Goal: Task Accomplishment & Management: Manage account settings

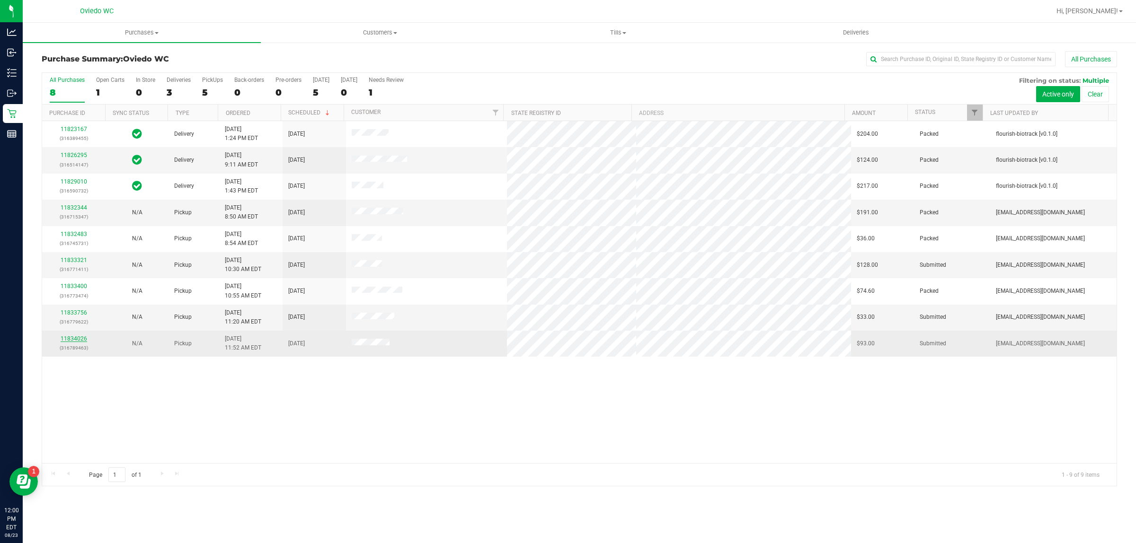
click at [78, 338] on link "11834026" at bounding box center [74, 339] width 27 height 7
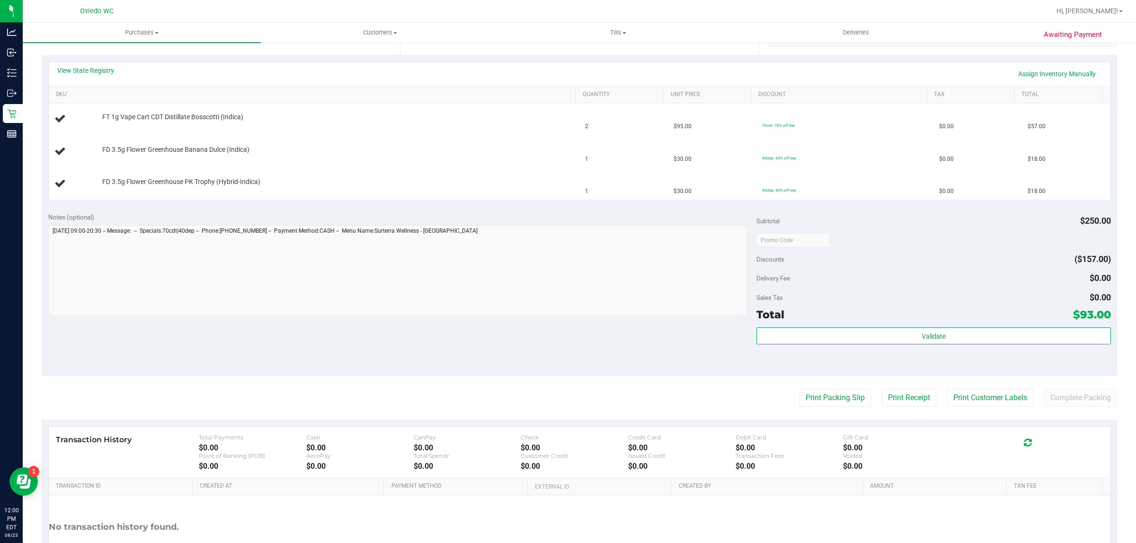
scroll to position [272, 0]
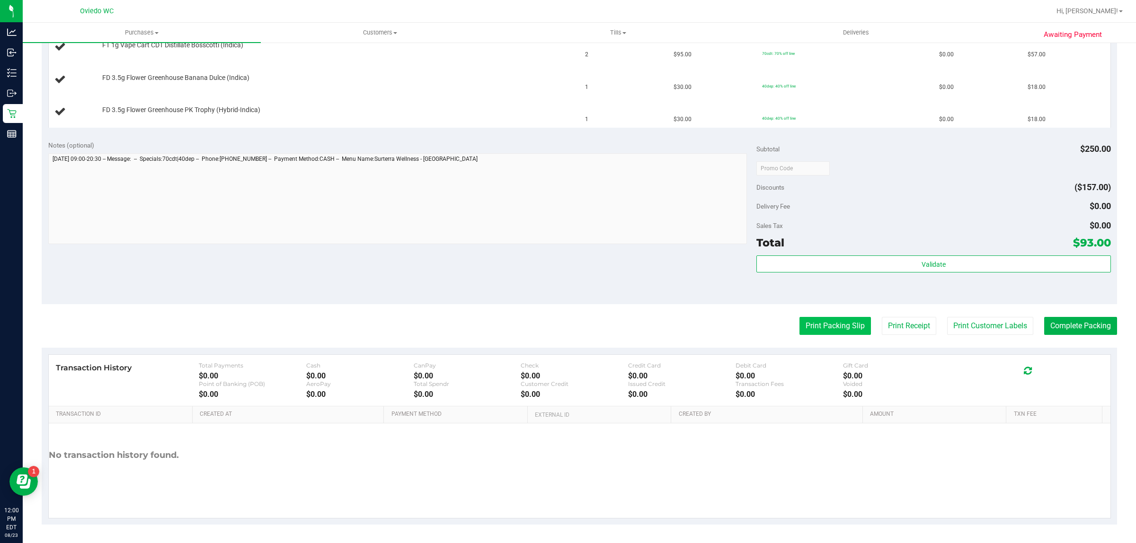
click at [819, 327] on button "Print Packing Slip" at bounding box center [834, 326] width 71 height 18
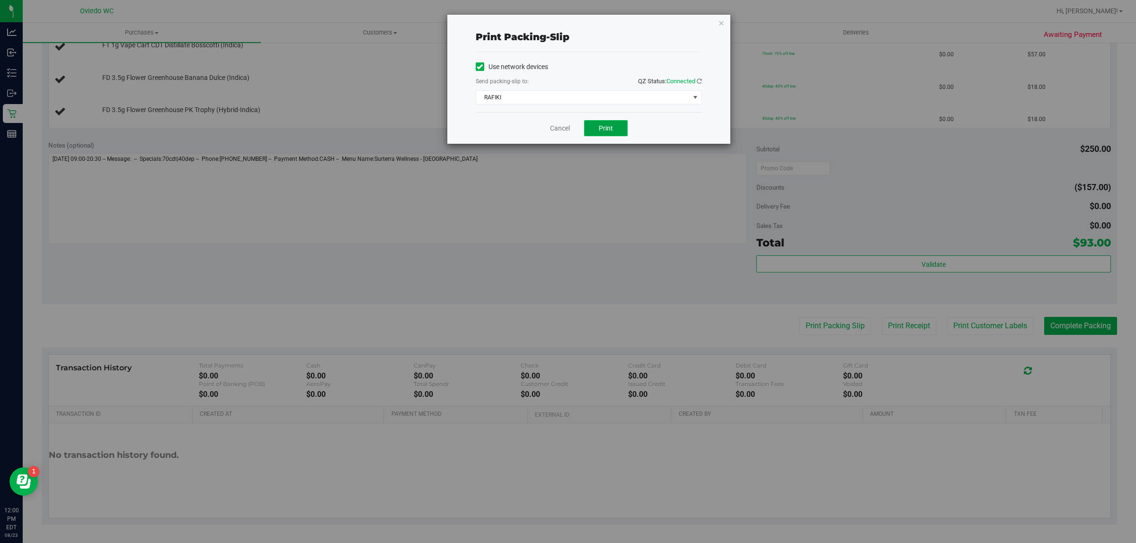
click at [611, 132] on span "Print" at bounding box center [606, 128] width 14 height 8
click at [549, 128] on div "Cancel Print" at bounding box center [589, 128] width 226 height 32
click at [555, 128] on link "Cancel" at bounding box center [560, 129] width 20 height 10
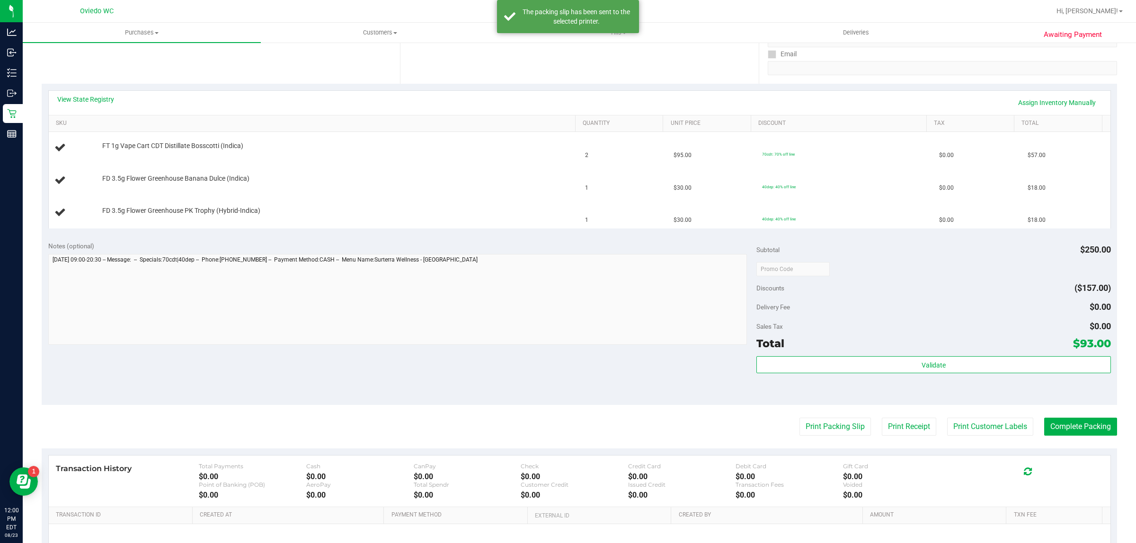
scroll to position [0, 0]
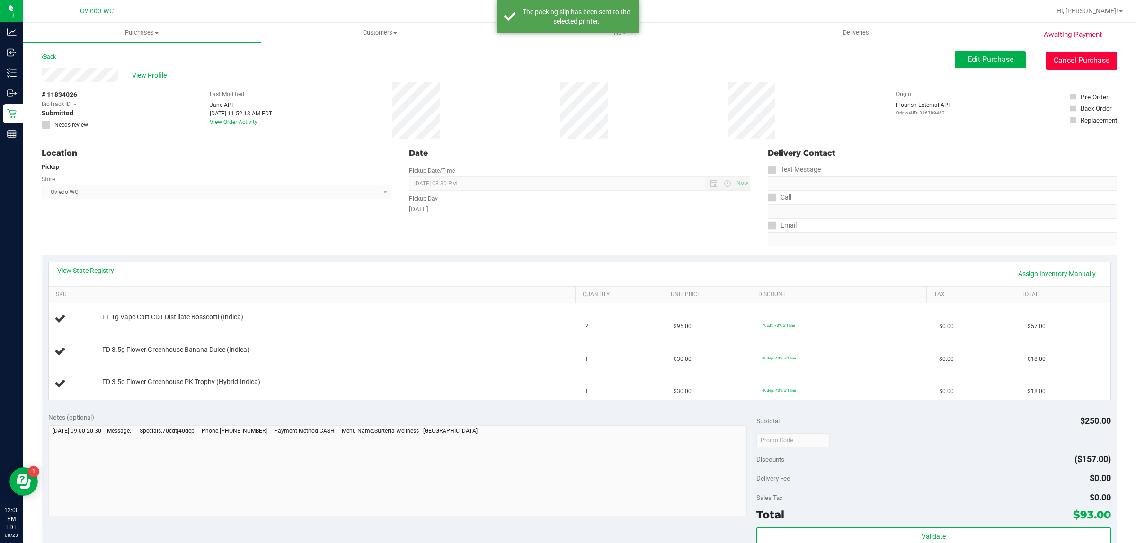
click at [1061, 63] on button "Cancel Purchase" at bounding box center [1081, 61] width 71 height 18
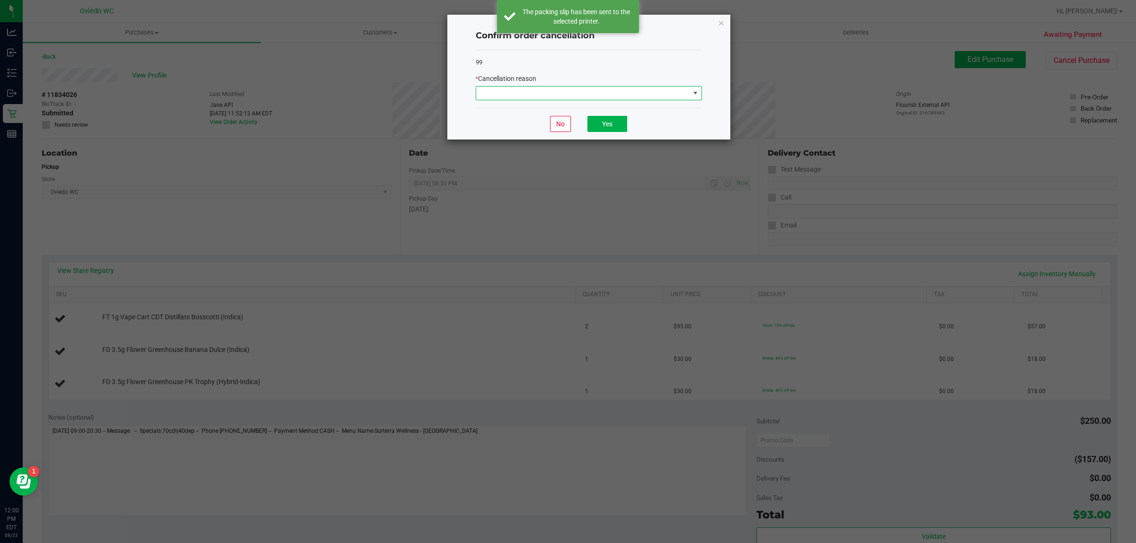
click at [616, 100] on span at bounding box center [589, 93] width 226 height 14
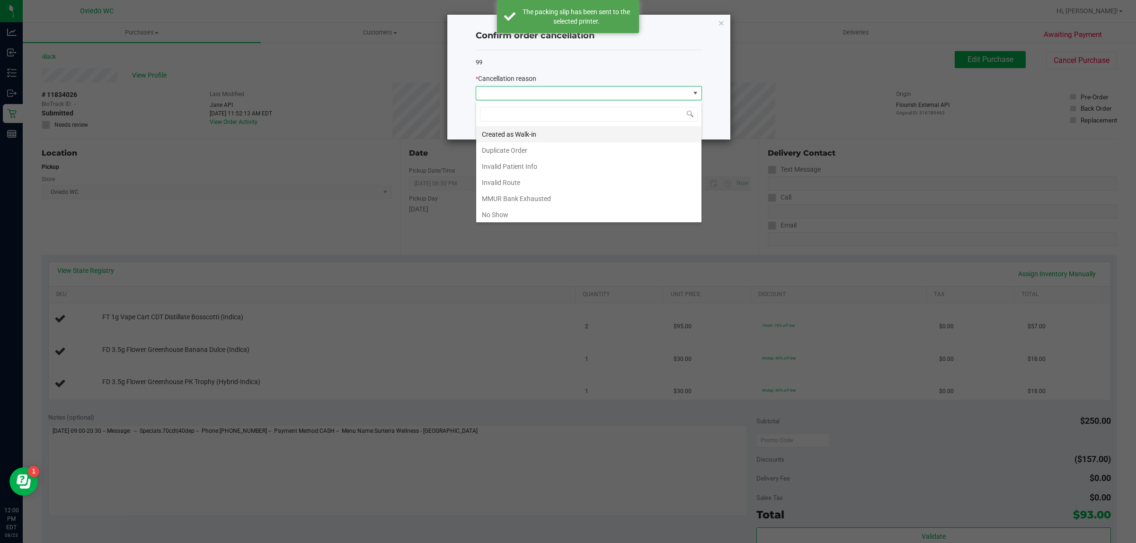
scroll to position [15, 226]
click at [533, 140] on li "Created as Walk-in" at bounding box center [588, 134] width 225 height 16
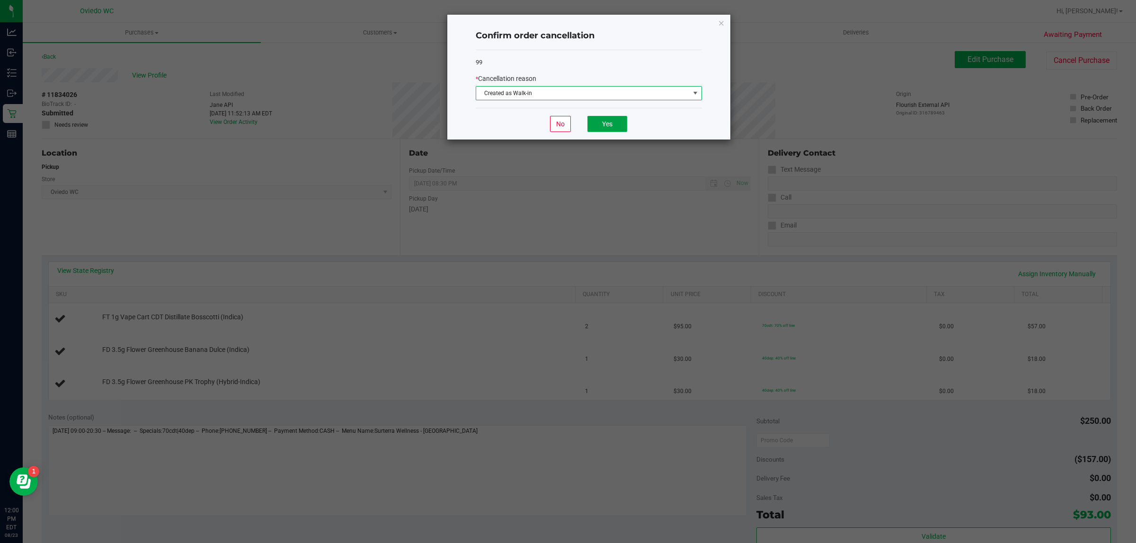
click at [602, 121] on button "Yes" at bounding box center [607, 124] width 40 height 16
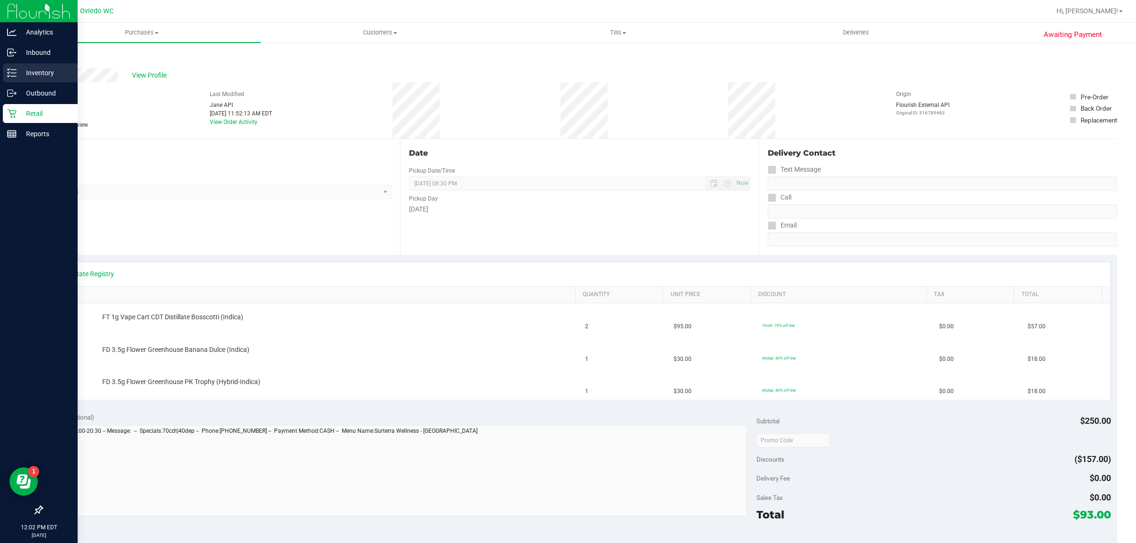
click at [36, 66] on div "Inventory" at bounding box center [40, 72] width 75 height 19
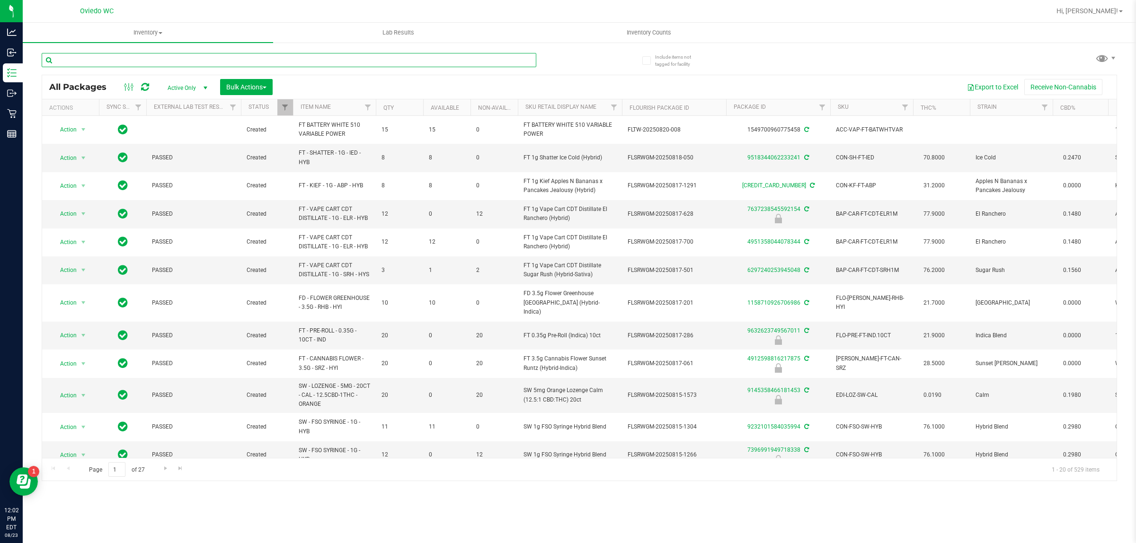
click at [216, 63] on input "text" at bounding box center [289, 60] width 495 height 14
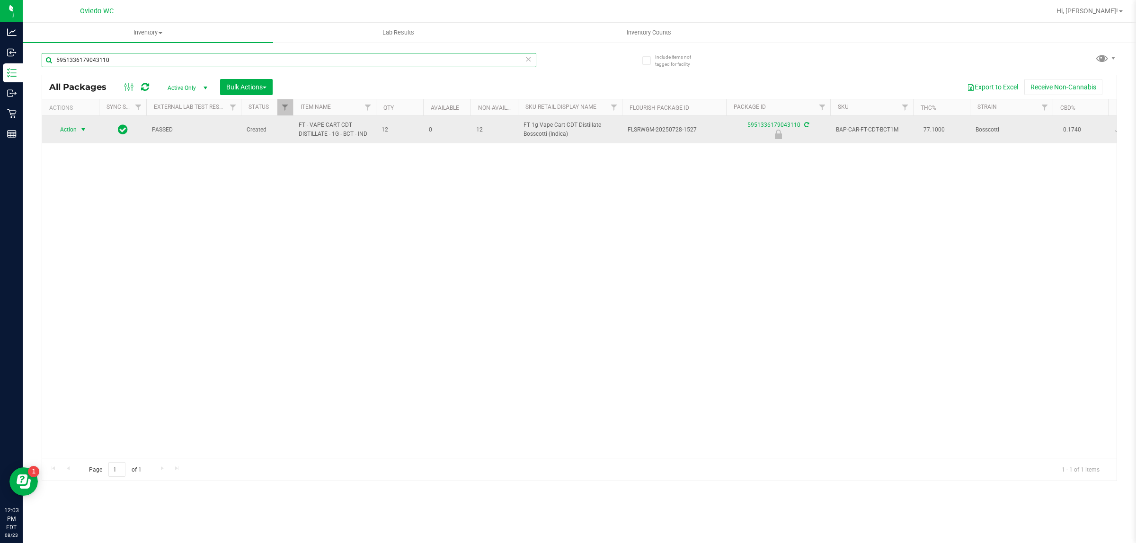
type input "5951336179043110"
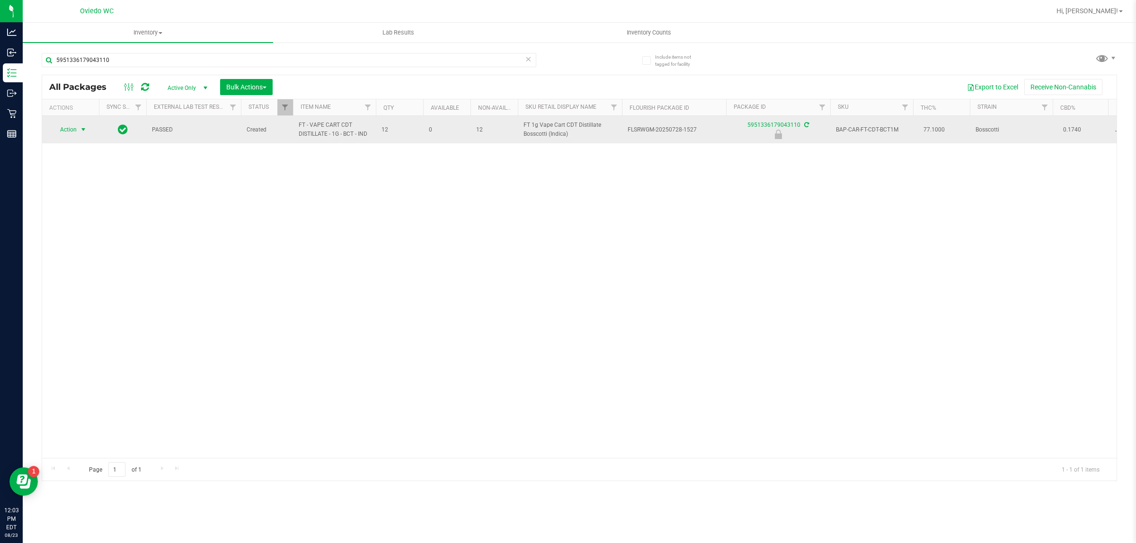
click at [67, 133] on span "Action" at bounding box center [65, 129] width 26 height 13
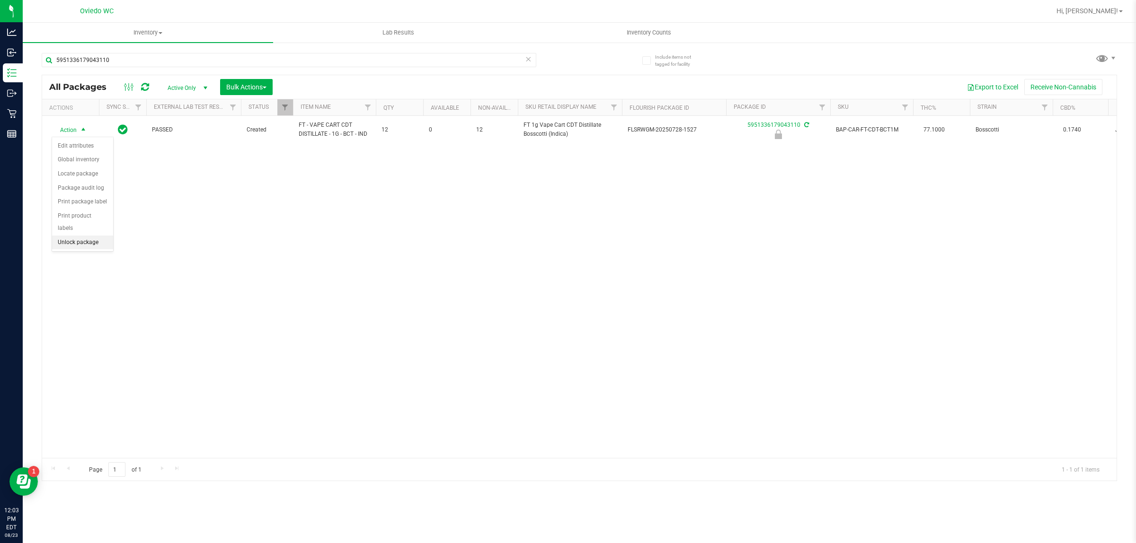
click at [91, 237] on li "Unlock package" at bounding box center [82, 243] width 61 height 14
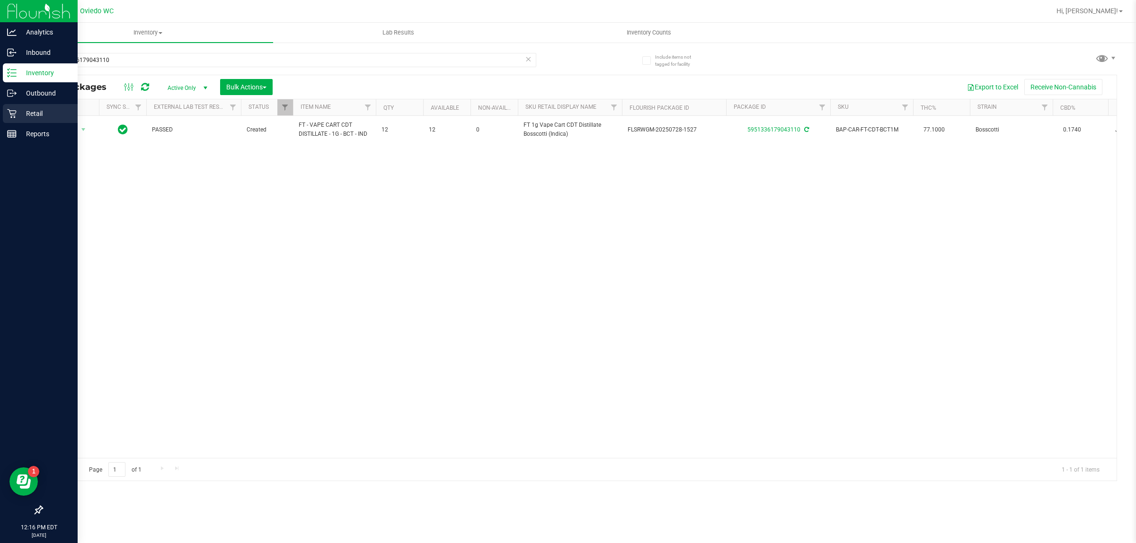
click at [9, 110] on icon at bounding box center [11, 113] width 9 height 9
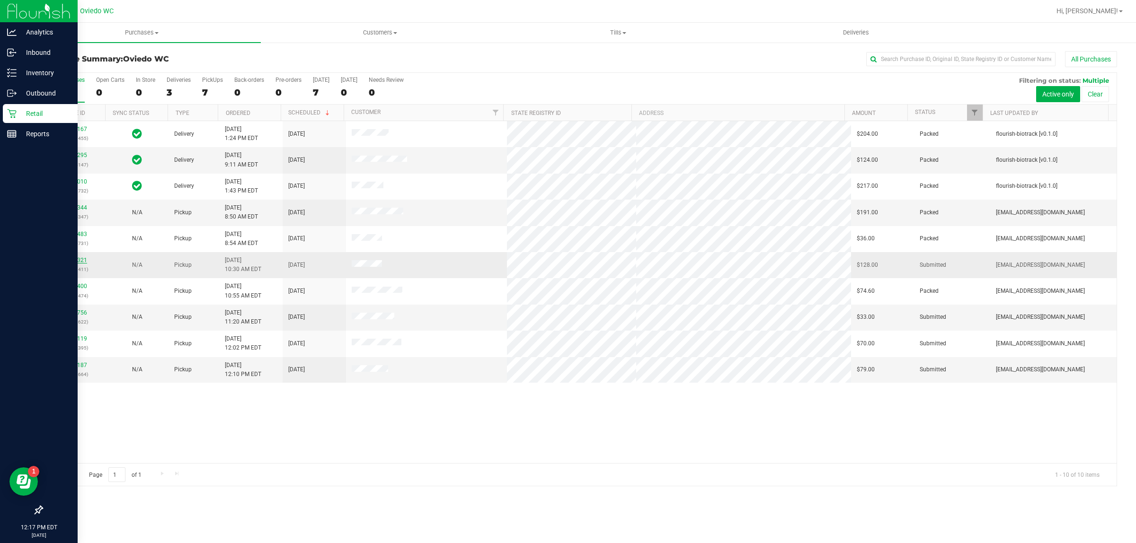
click at [74, 260] on link "11833321" at bounding box center [74, 260] width 27 height 7
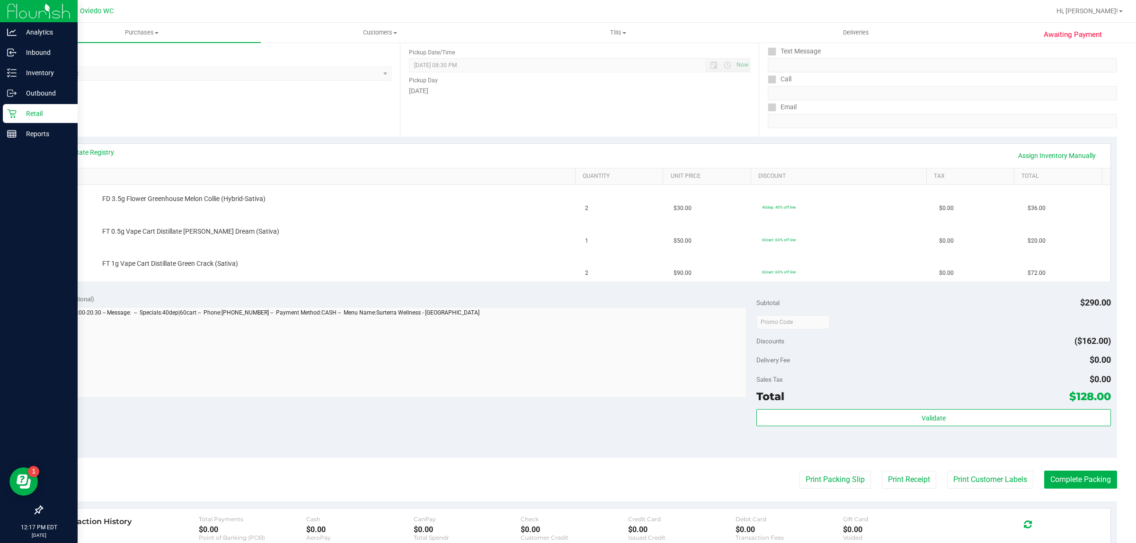
scroll to position [237, 0]
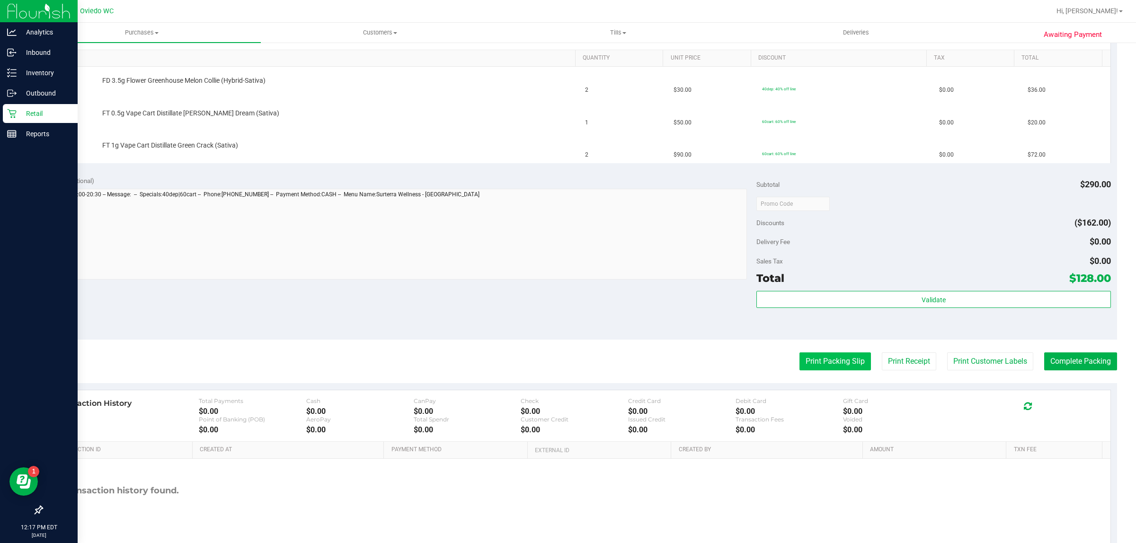
click at [813, 363] on button "Print Packing Slip" at bounding box center [834, 362] width 71 height 18
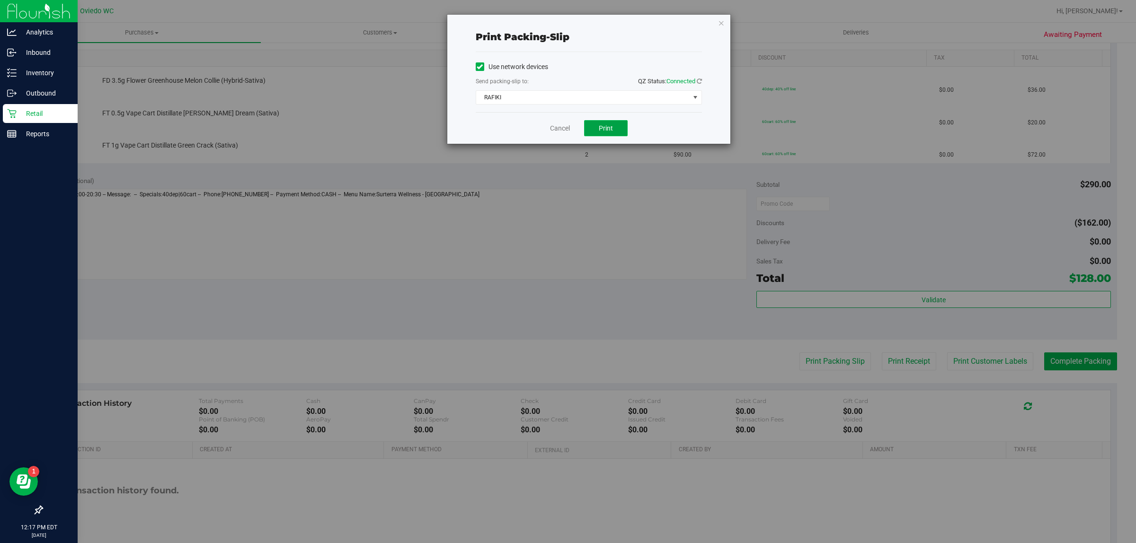
click at [606, 134] on button "Print" at bounding box center [606, 128] width 44 height 16
